Goal: Communication & Community: Answer question/provide support

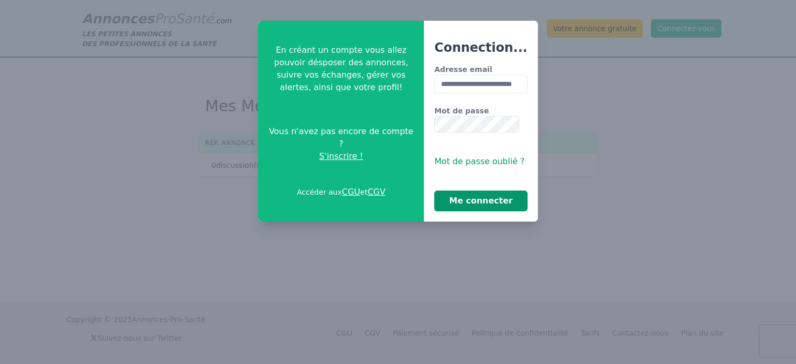
type input "**********"
click at [470, 191] on button "Me connecter" at bounding box center [480, 201] width 93 height 21
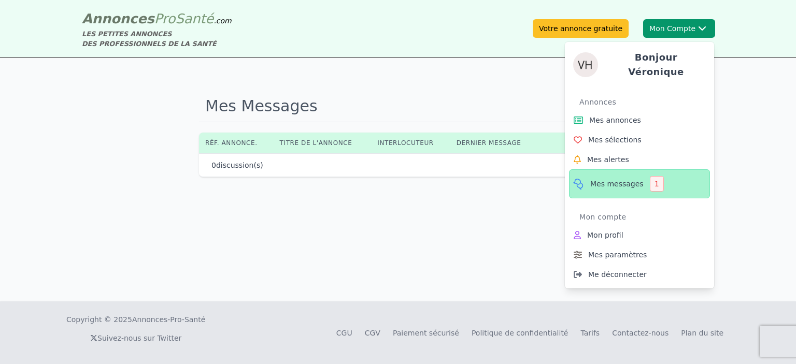
click at [629, 169] on link "Mes messages 1" at bounding box center [639, 183] width 141 height 29
click at [630, 179] on span "Mes messages" at bounding box center [616, 184] width 53 height 10
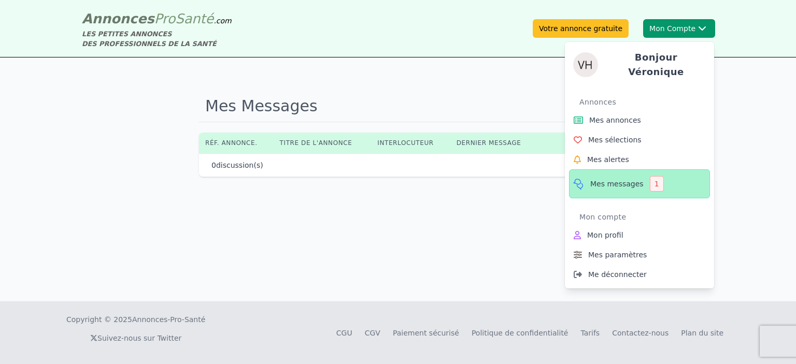
click at [658, 176] on div "1" at bounding box center [657, 184] width 14 height 16
click at [635, 179] on span "Mes messages" at bounding box center [616, 184] width 53 height 10
click at [619, 169] on link "Mes messages 1" at bounding box center [639, 183] width 141 height 29
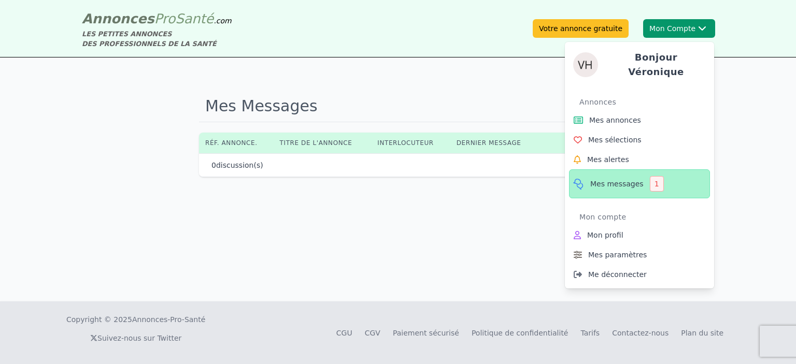
click at [619, 169] on link "Mes messages 1" at bounding box center [639, 183] width 141 height 29
click at [660, 176] on div "1" at bounding box center [657, 184] width 14 height 16
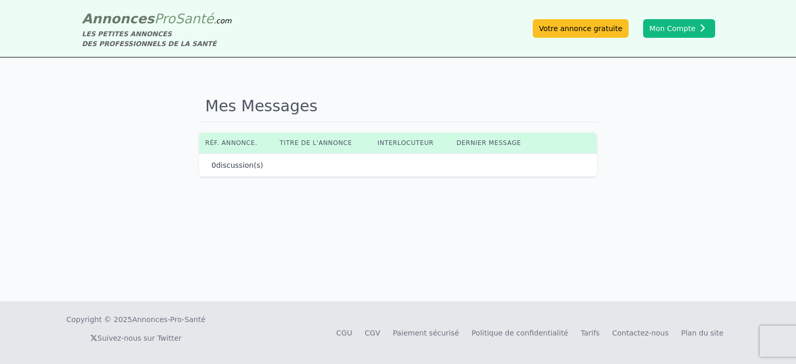
click at [490, 133] on th "Dernier message" at bounding box center [494, 143] width 89 height 21
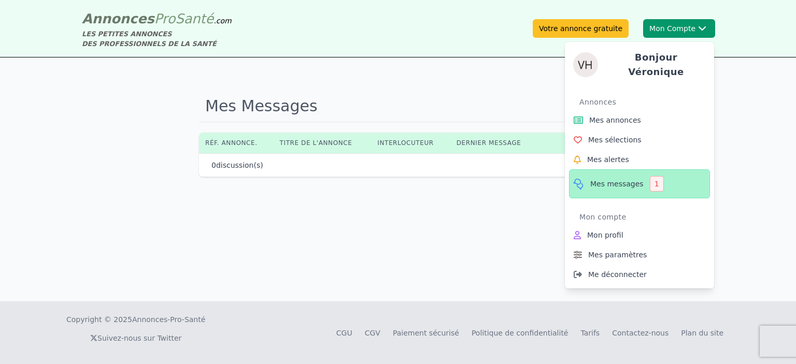
click at [629, 179] on span "Mes messages" at bounding box center [616, 184] width 53 height 10
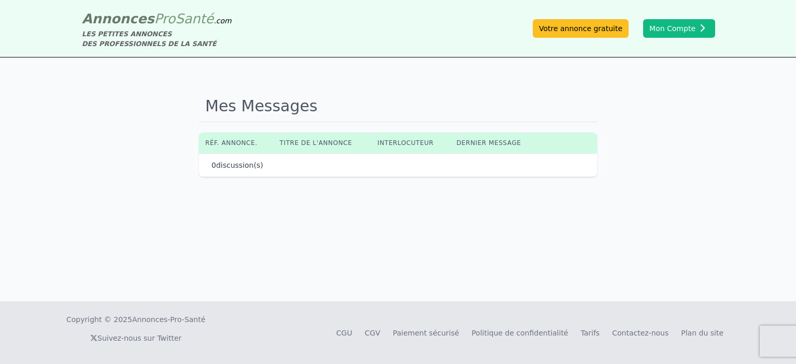
click at [239, 160] on p "0 discussion(s)" at bounding box center [237, 165] width 52 height 10
click at [623, 25] on link "Votre annonce gratuite" at bounding box center [581, 28] width 96 height 19
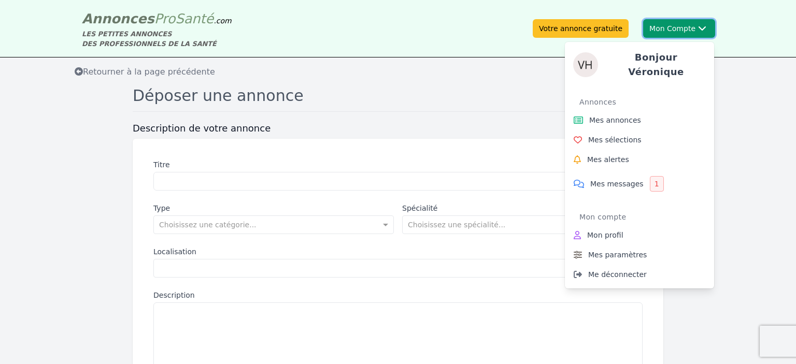
click at [689, 26] on button "Mon Compte Bonjour Véronique Annonces Mes annonces Mes sélections Mes alertes M…" at bounding box center [679, 28] width 72 height 19
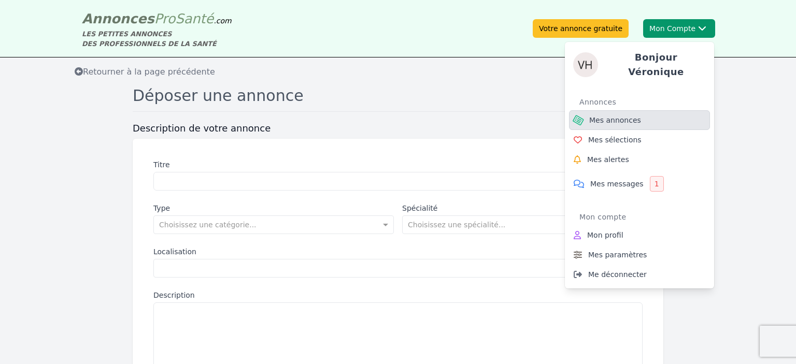
click at [628, 115] on span "Mes annonces" at bounding box center [615, 120] width 52 height 10
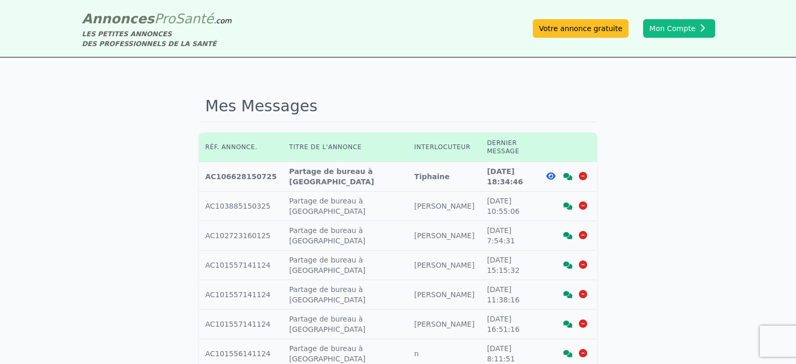
click at [569, 173] on icon at bounding box center [567, 176] width 9 height 7
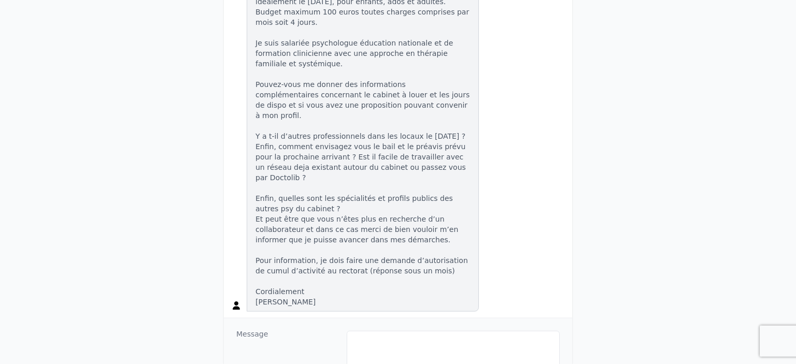
scroll to position [289, 0]
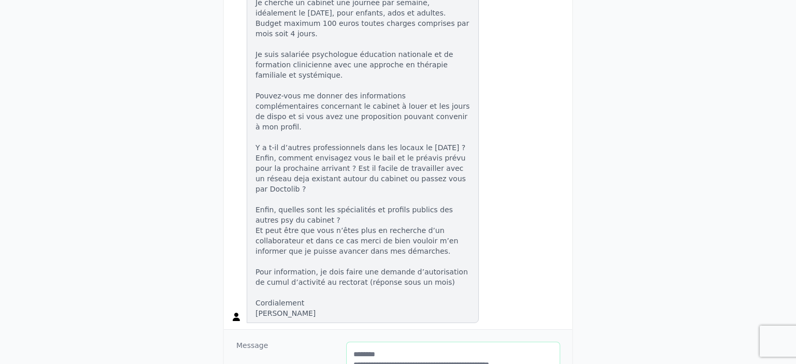
scroll to position [281, 0]
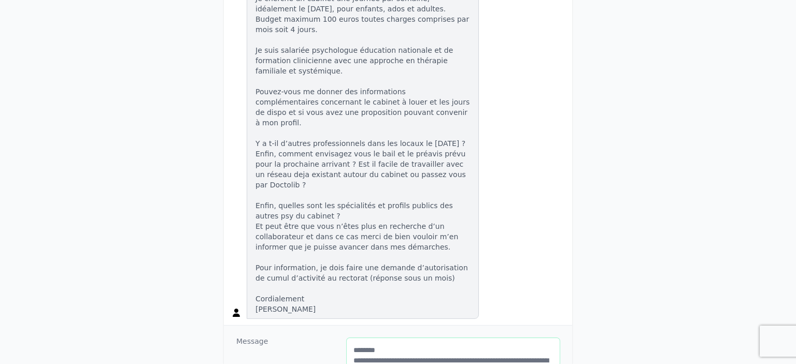
type textarea "**********"
